Goal: Task Accomplishment & Management: Manage account settings

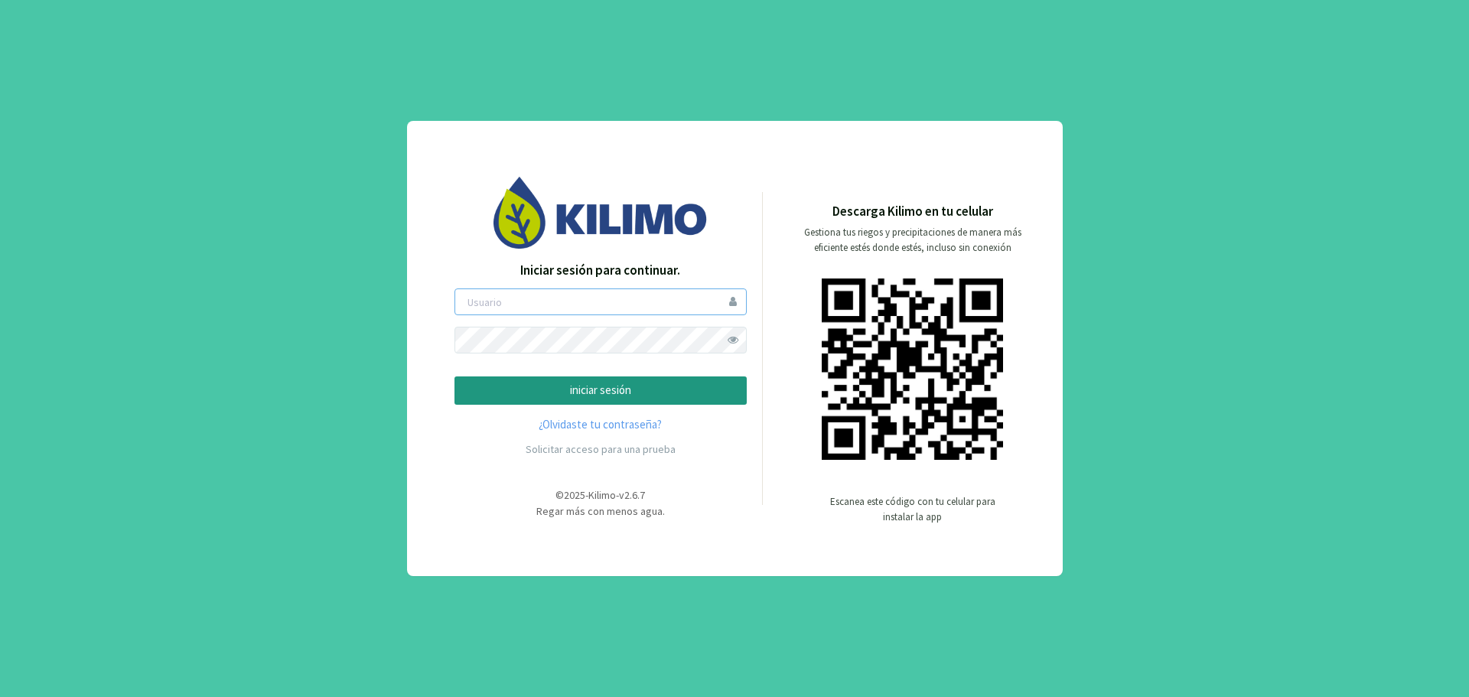
type input "gvalencia"
click at [738, 342] on span at bounding box center [733, 340] width 27 height 27
click at [662, 395] on p "iniciar sesión" at bounding box center [600, 391] width 266 height 18
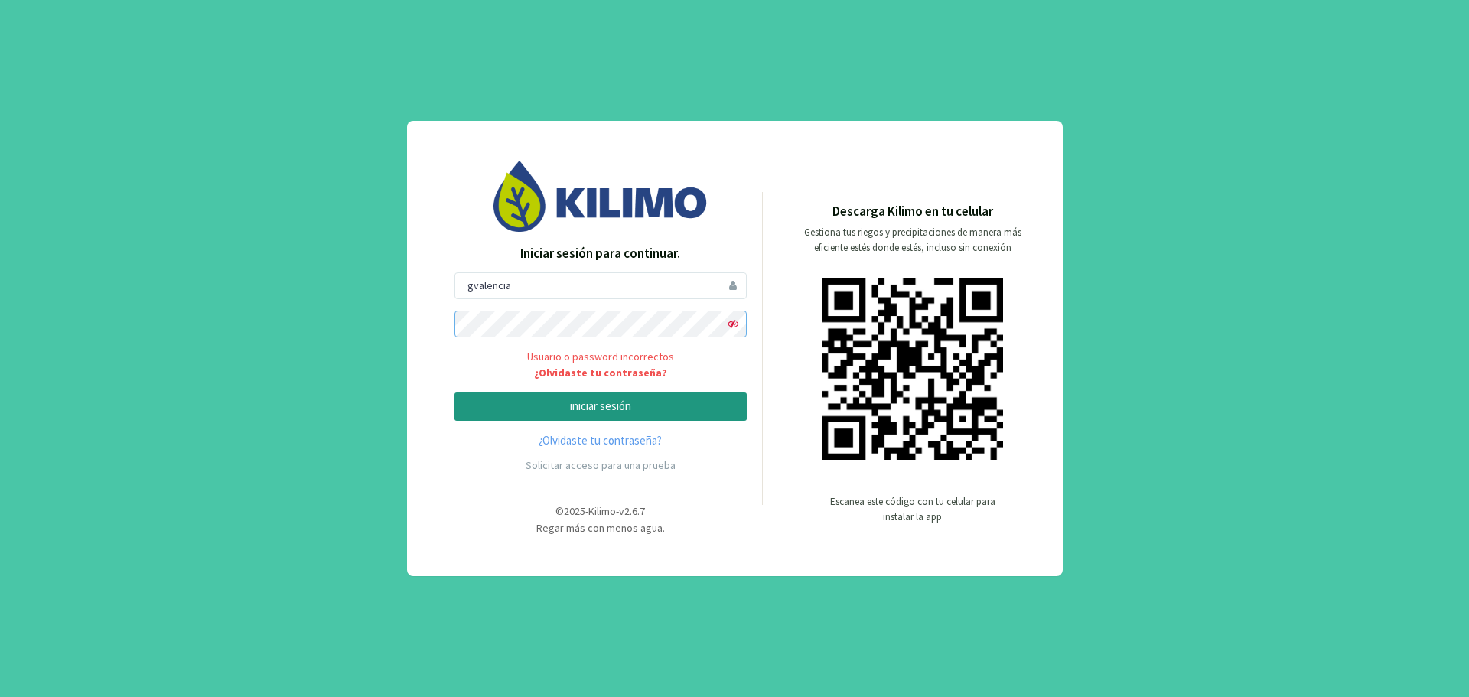
click at [401, 317] on div "Iniciar sesión para continuar. gvalencia Usuario o password incorrectos ¿Olvida…" at bounding box center [734, 348] width 1469 height 697
click at [454, 392] on button "iniciar sesión" at bounding box center [600, 406] width 292 height 28
click at [730, 474] on div "Solicitar acceso para una prueba" at bounding box center [600, 465] width 292 height 31
click at [711, 405] on p "iniciar sesión" at bounding box center [600, 407] width 266 height 18
click at [379, 317] on div "Iniciar sesión para continuar. gvalencia Usuario o password incorrectos ¿Olvida…" at bounding box center [734, 348] width 1469 height 697
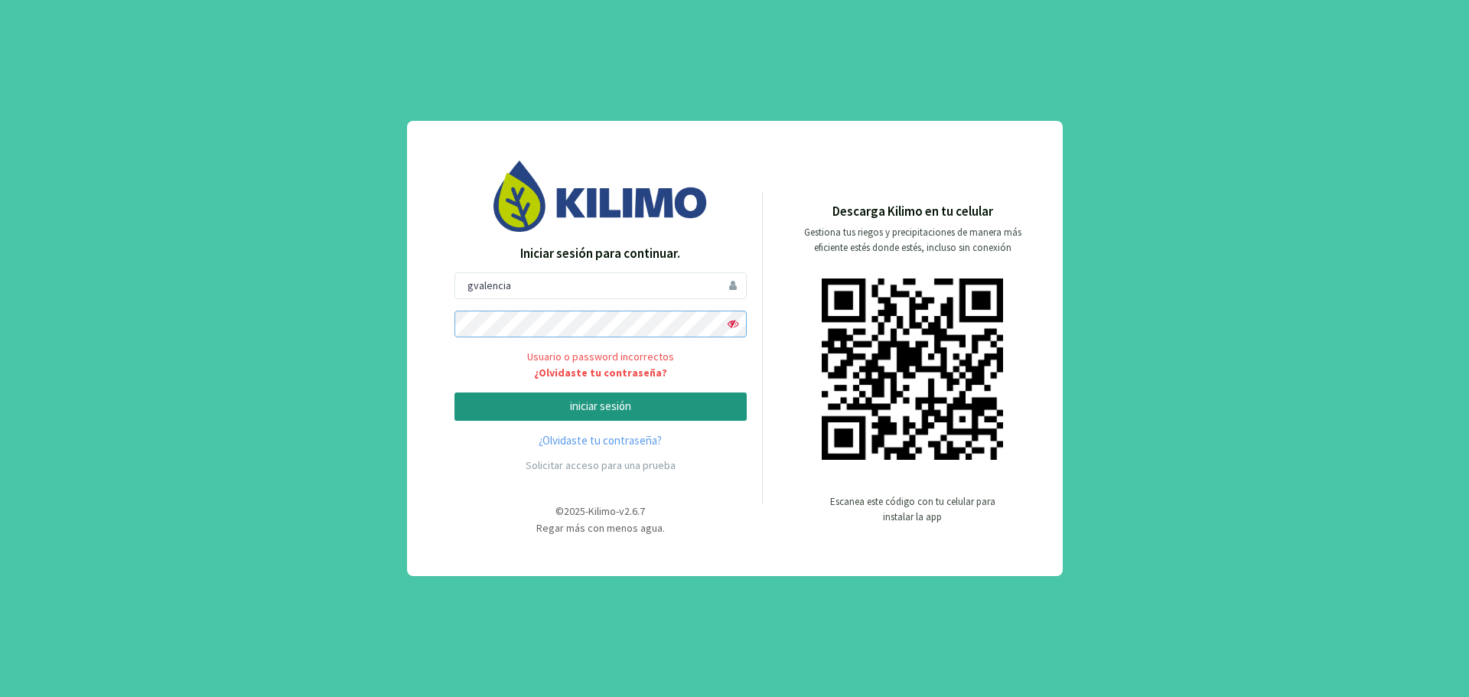
click at [454, 392] on button "iniciar sesión" at bounding box center [600, 406] width 292 height 28
click at [726, 462] on div "Solicitar acceso para una prueba" at bounding box center [600, 465] width 292 height 31
click at [421, 313] on div "Iniciar sesión para continuar. gvalencia Usuario o password incorrectos ¿Olvida…" at bounding box center [735, 348] width 656 height 455
click at [454, 392] on button "iniciar sesión" at bounding box center [600, 406] width 292 height 28
click at [497, 401] on p "iniciar sesión" at bounding box center [600, 407] width 266 height 18
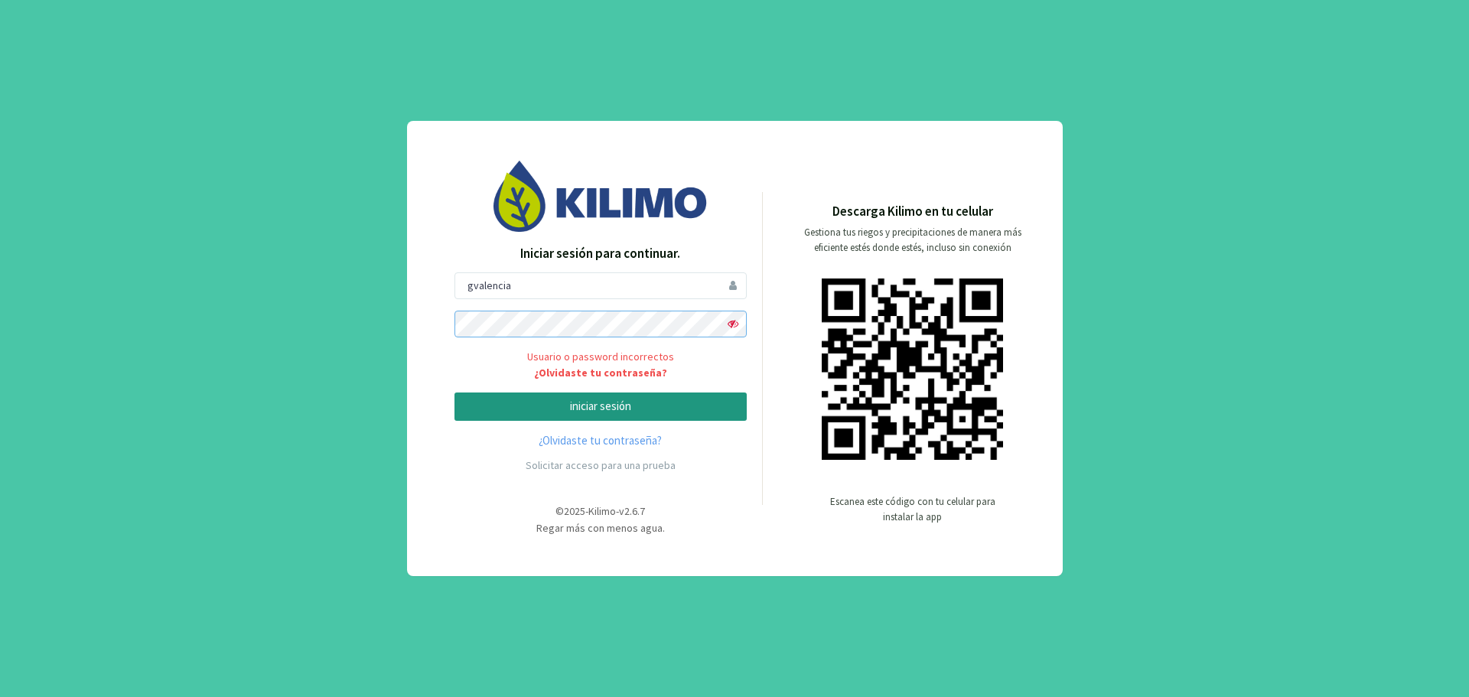
click at [440, 317] on div "Iniciar sesión para continuar. gvalencia Usuario o password incorrectos ¿Olvida…" at bounding box center [600, 349] width 323 height 376
click at [454, 392] on button "iniciar sesión" at bounding box center [600, 406] width 292 height 28
